Goal: Task Accomplishment & Management: Manage account settings

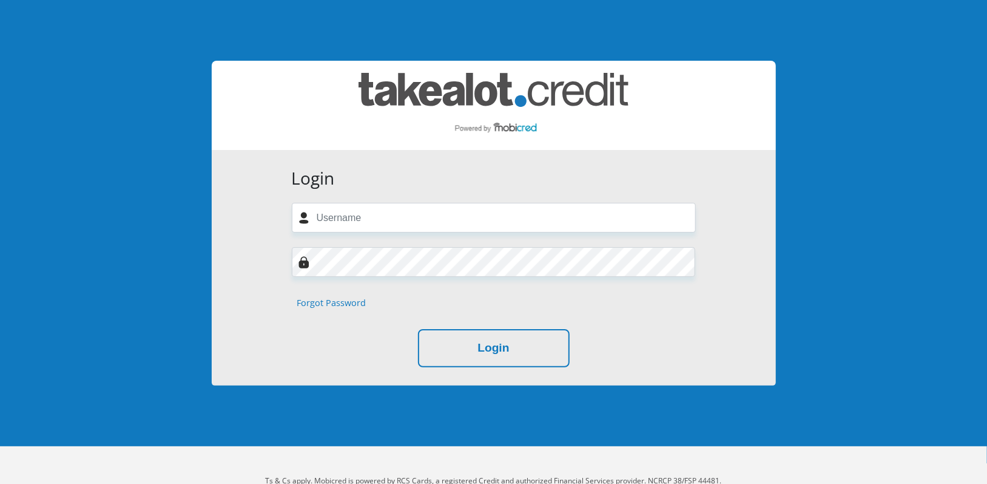
click at [328, 303] on link "Forgot Password" at bounding box center [331, 302] width 69 height 13
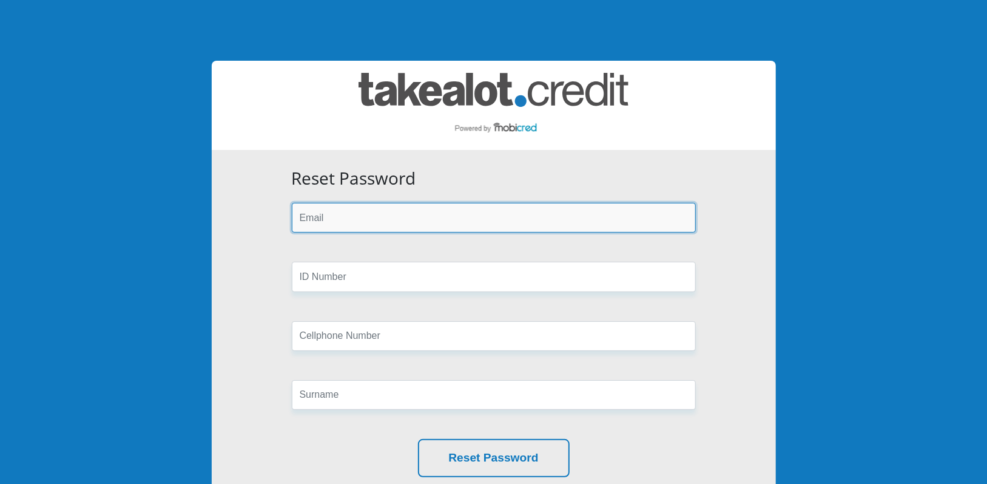
click at [328, 223] on input "email" at bounding box center [494, 218] width 404 height 30
type input "[EMAIL_ADDRESS][DOMAIN_NAME]"
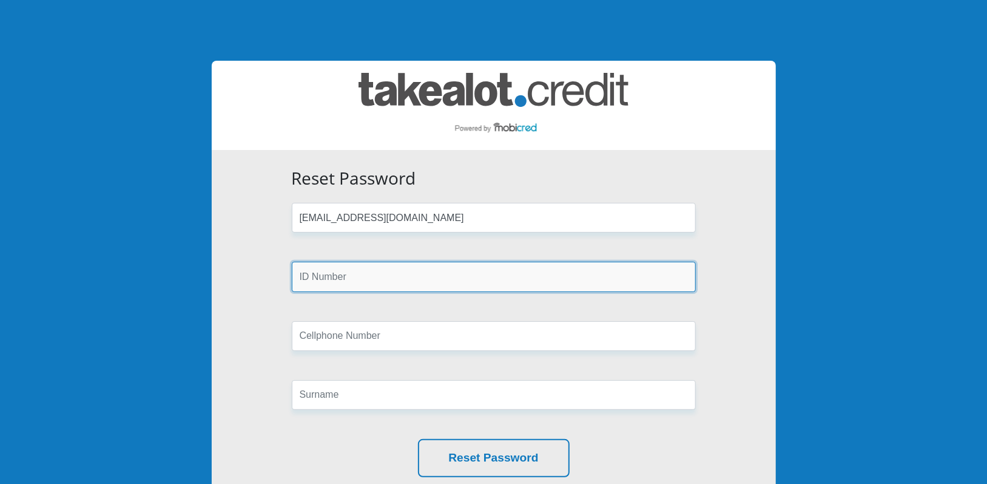
click at [380, 276] on input "text" at bounding box center [494, 277] width 404 height 30
type input "0002080052083"
click at [418, 439] on button "Reset Password" at bounding box center [494, 458] width 152 height 38
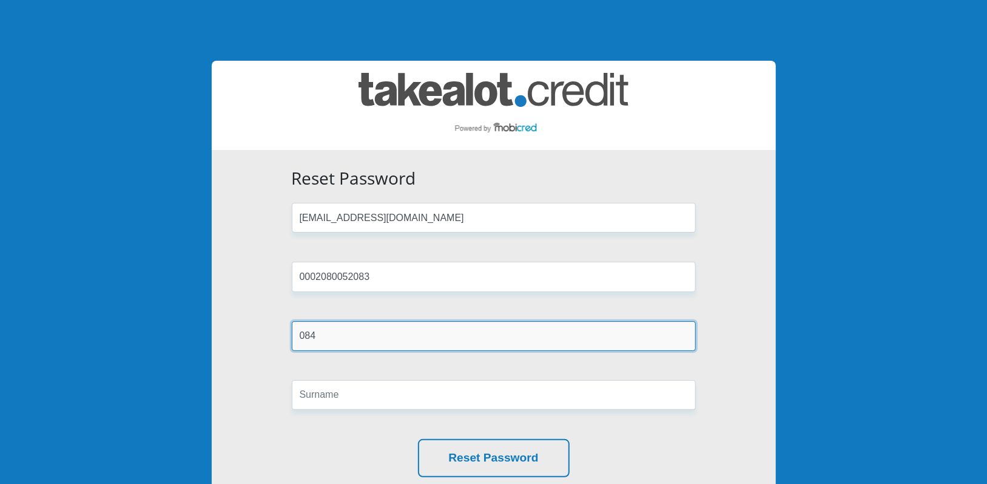
type input "0844168694"
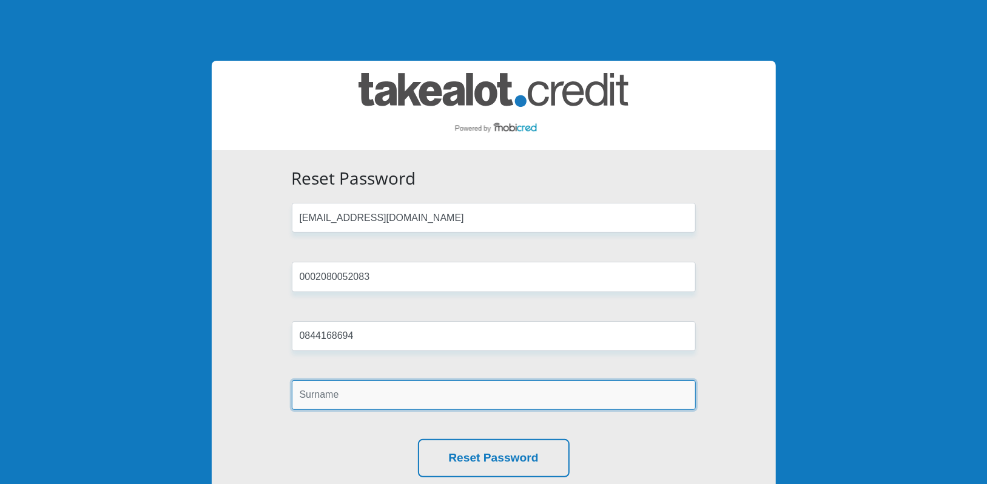
click at [342, 408] on input "text" at bounding box center [494, 395] width 404 height 30
type input "Shepperson"
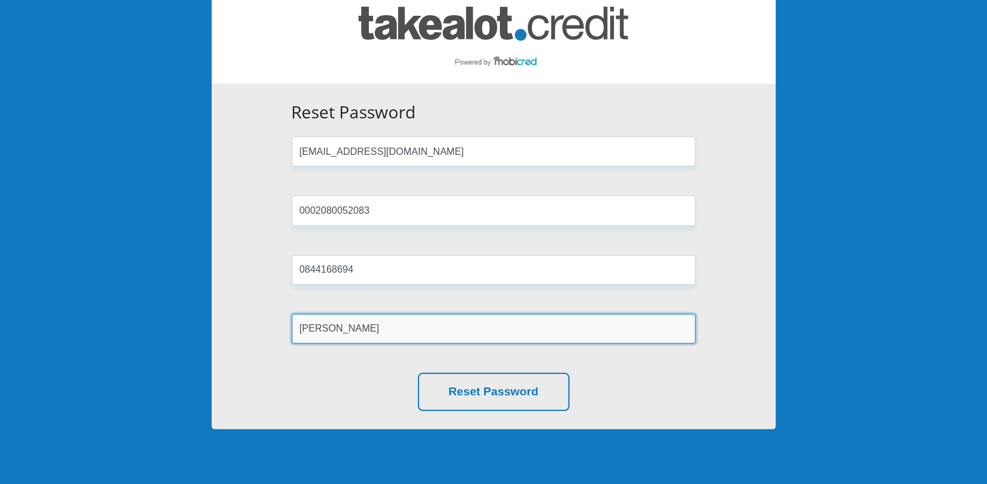
scroll to position [101, 0]
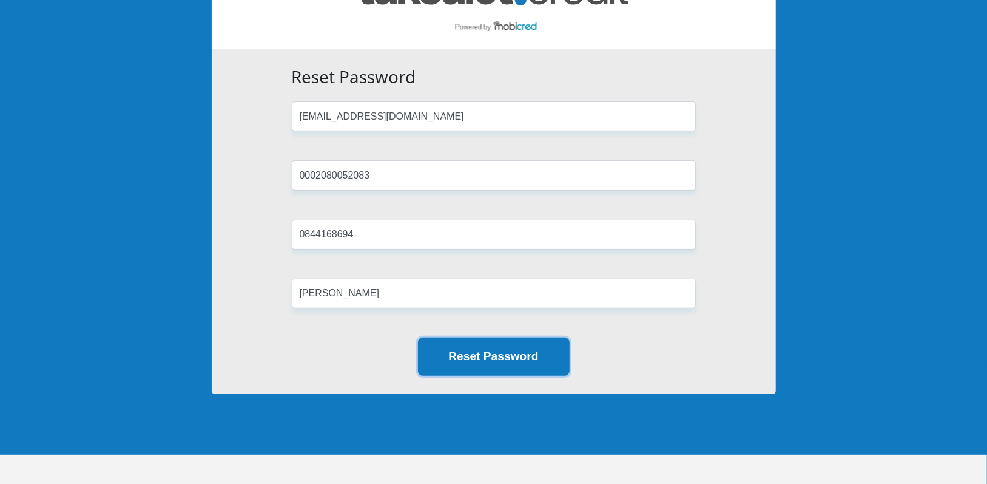
click at [538, 359] on button "Reset Password" at bounding box center [494, 356] width 152 height 38
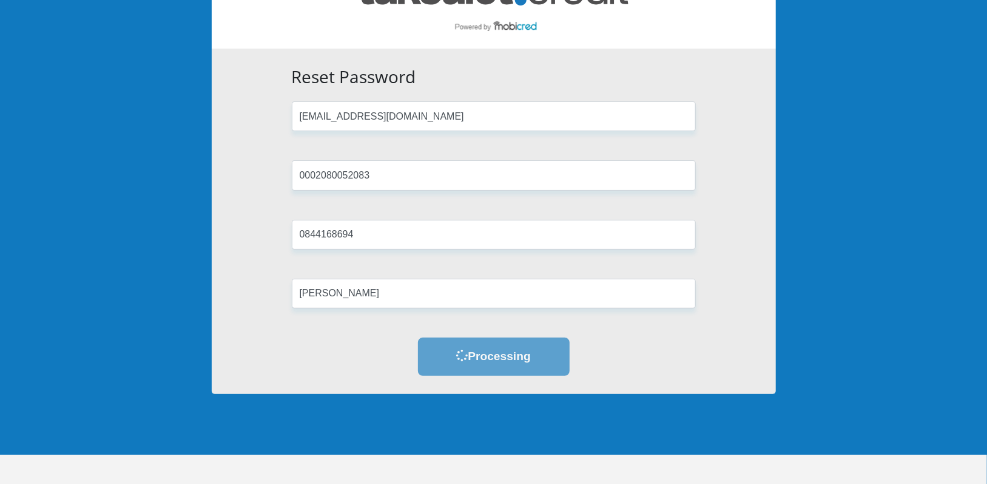
scroll to position [0, 0]
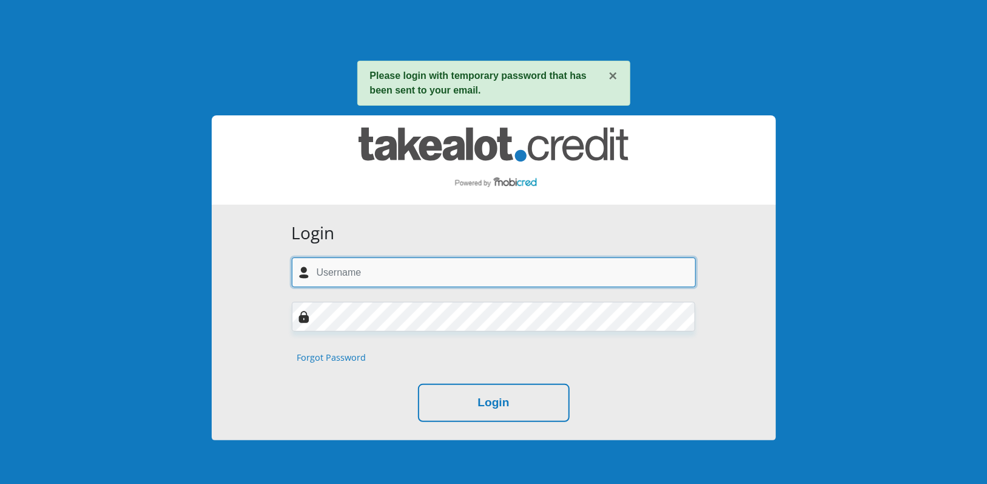
click at [323, 276] on input "text" at bounding box center [494, 272] width 404 height 30
type input "[EMAIL_ADDRESS][DOMAIN_NAME]"
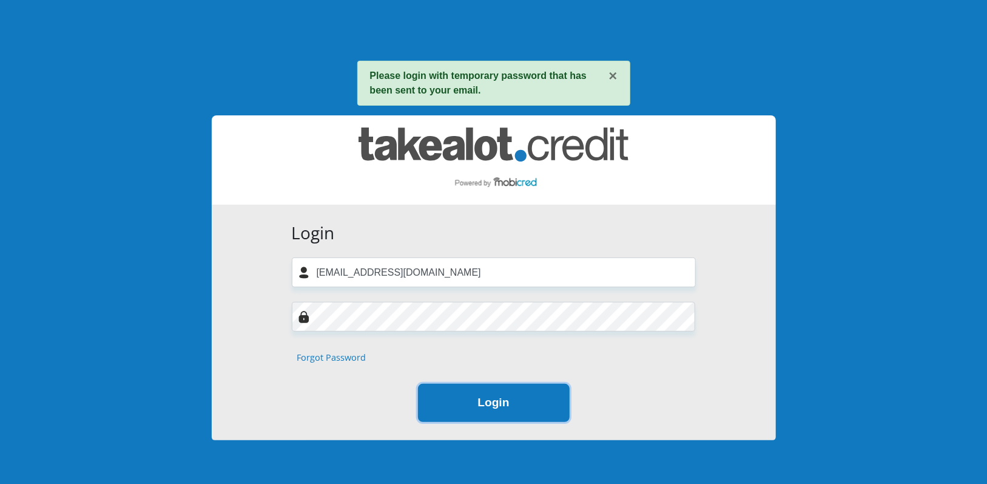
click at [453, 407] on button "Login" at bounding box center [494, 403] width 152 height 38
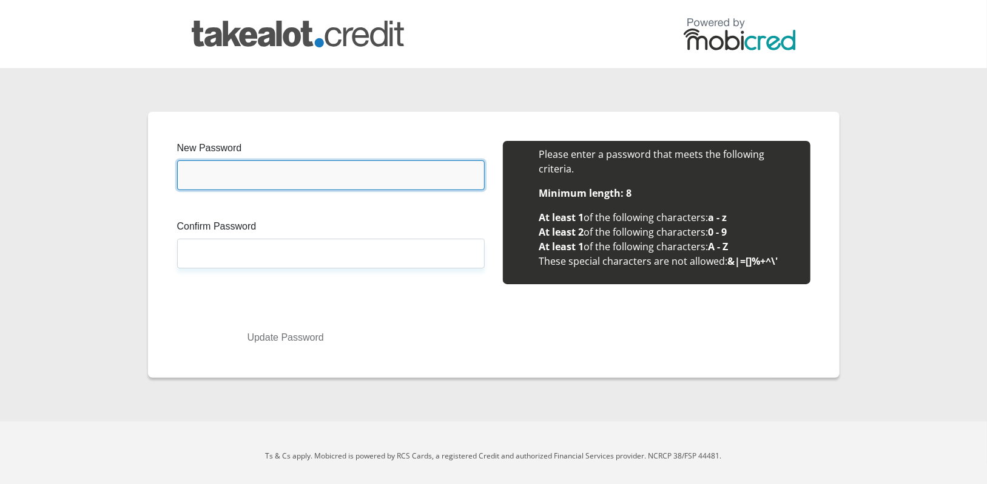
click at [226, 182] on input "New Password" at bounding box center [331, 175] width 308 height 30
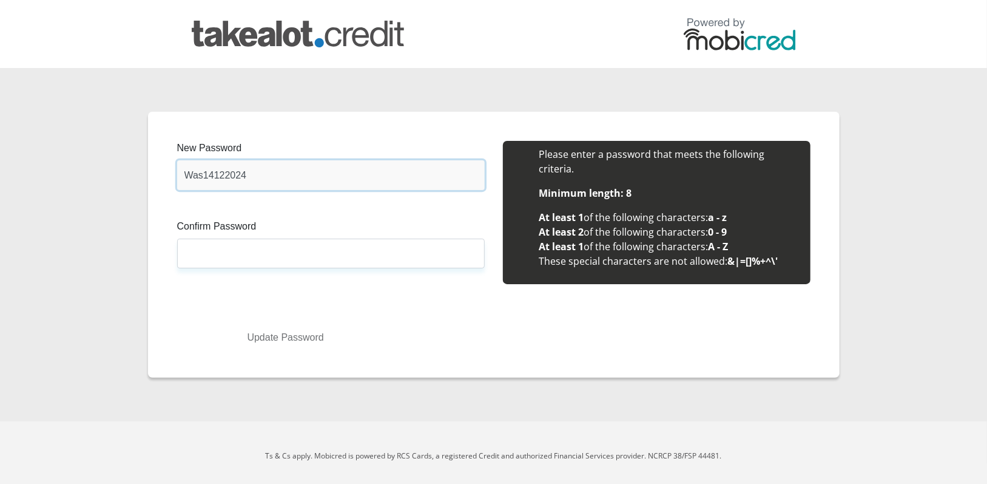
type input "Was14122024"
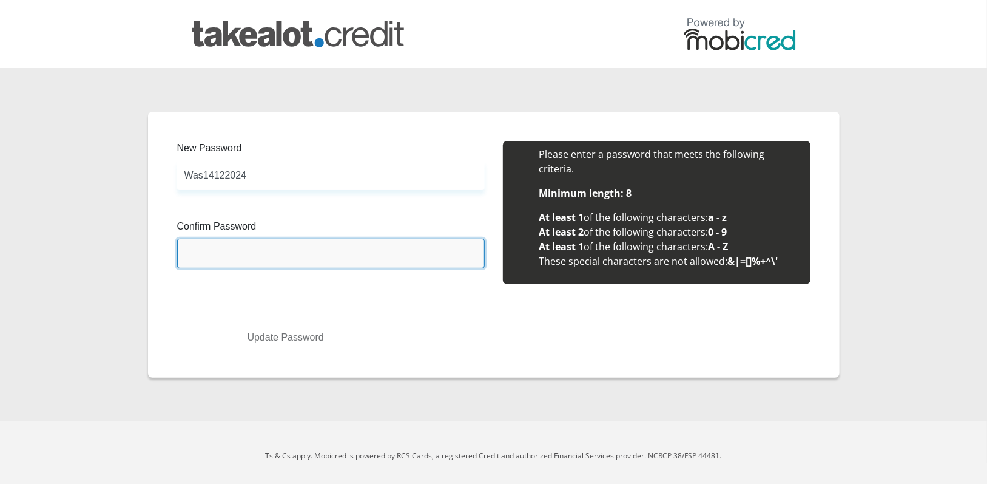
click at [276, 257] on input "Confirm Password" at bounding box center [331, 254] width 308 height 30
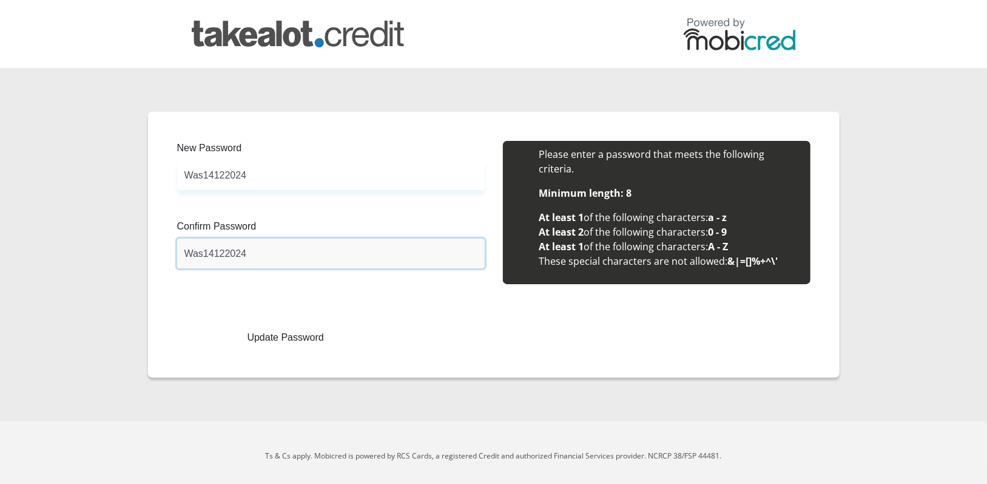
type input "Was14122024"
click at [273, 336] on button "Update Password" at bounding box center [285, 337] width 199 height 22
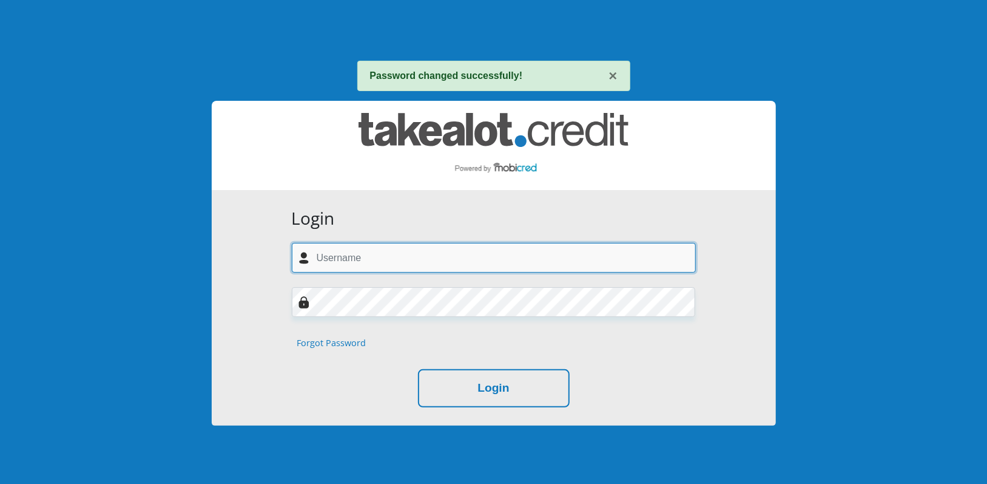
click at [327, 261] on input "text" at bounding box center [494, 258] width 404 height 30
type input "venter.anja28@gmail.com"
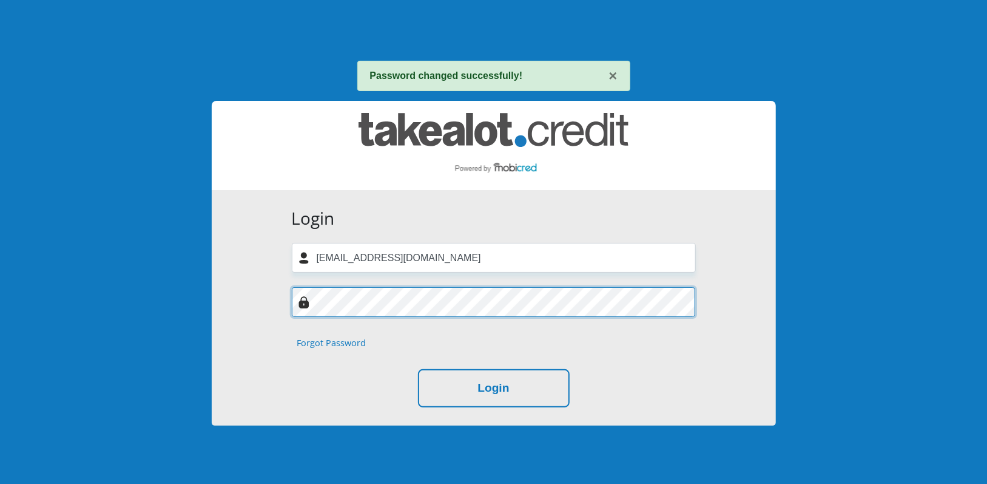
click at [418, 369] on button "Login" at bounding box center [494, 388] width 152 height 38
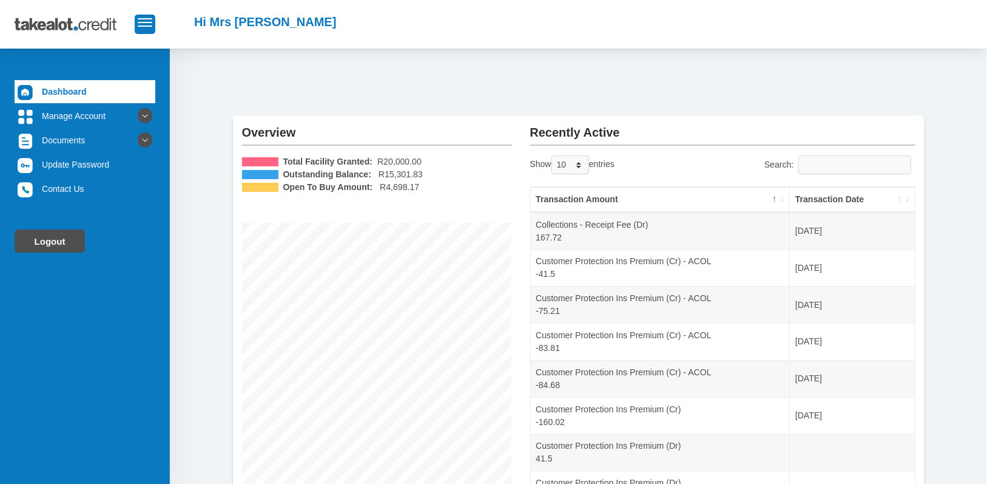
click at [66, 245] on link "Logout" at bounding box center [50, 240] width 70 height 23
